Goal: Subscribe to service/newsletter

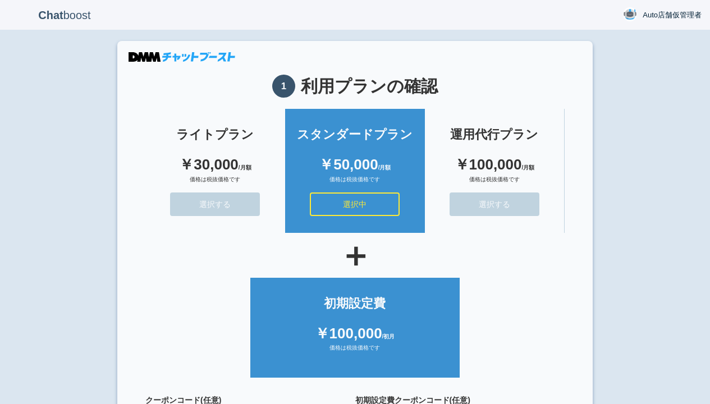
scroll to position [100, 0]
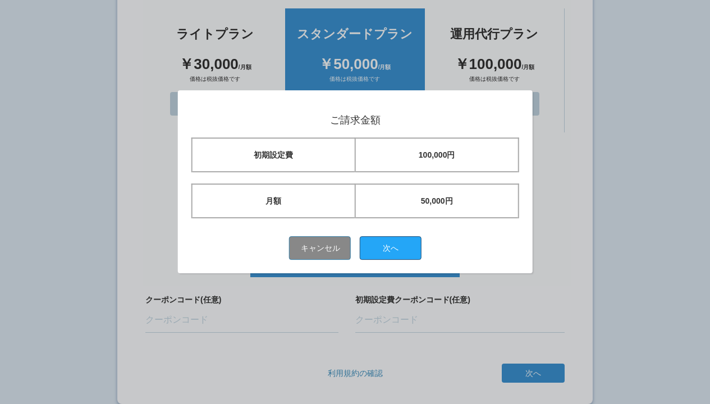
click at [394, 247] on button "次へ" at bounding box center [391, 248] width 62 height 24
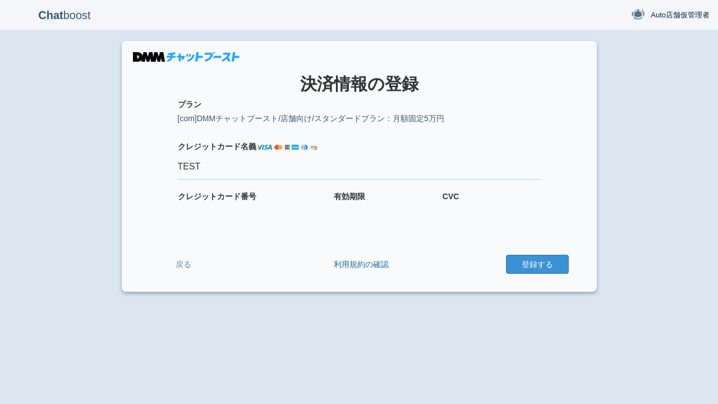
type input "TEST"
click at [537, 264] on button "登録する" at bounding box center [537, 264] width 63 height 19
